Goal: Task Accomplishment & Management: Use online tool/utility

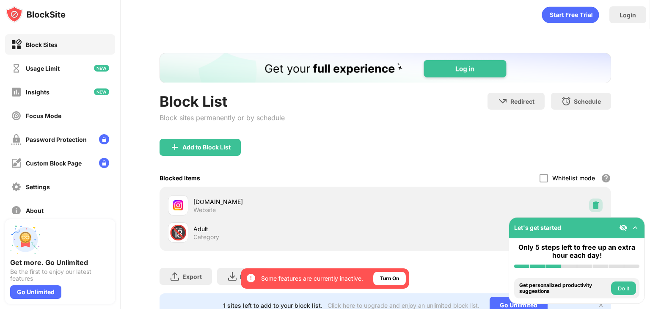
click at [592, 205] on img at bounding box center [596, 205] width 8 height 8
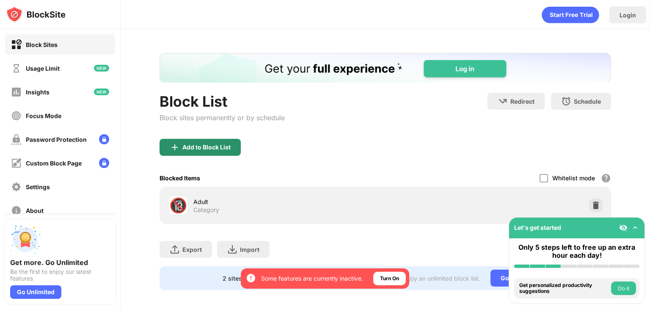
click at [220, 144] on div "Add to Block List" at bounding box center [206, 147] width 48 height 7
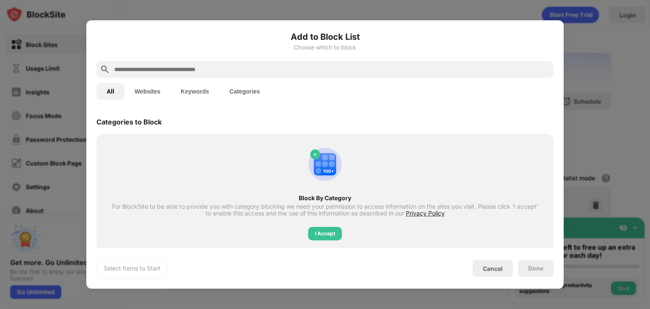
click at [146, 73] on input "text" at bounding box center [331, 69] width 437 height 10
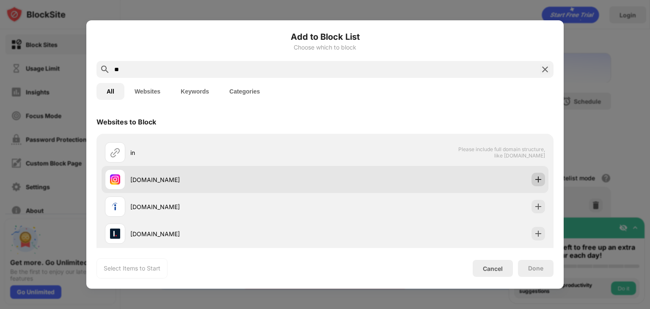
type input "**"
click at [534, 179] on img at bounding box center [538, 179] width 8 height 8
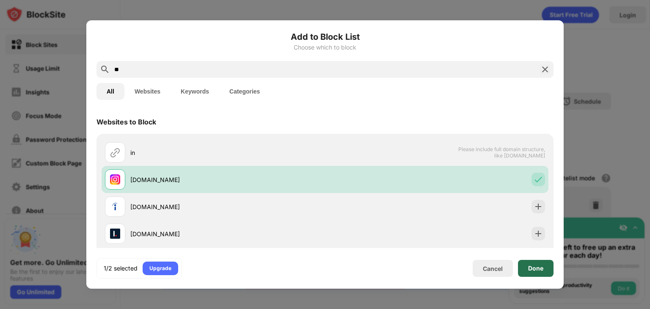
click at [530, 263] on div "Done" at bounding box center [536, 268] width 36 height 17
